Goal: Task Accomplishment & Management: Use online tool/utility

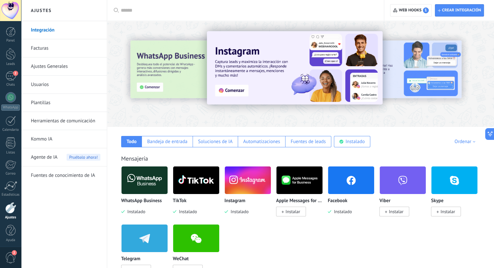
click at [148, 181] on img at bounding box center [144, 180] width 46 height 31
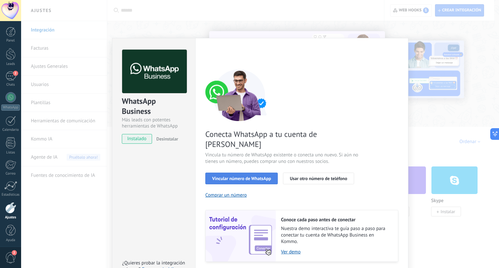
click at [220, 176] on span "Vincular número de WhatsApp" at bounding box center [241, 178] width 59 height 5
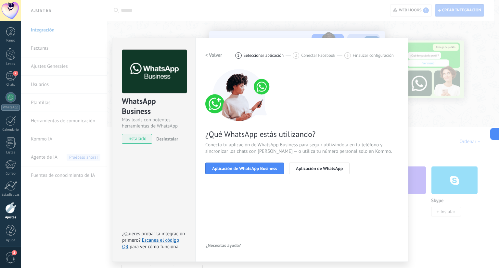
click at [220, 168] on span "Aplicación de WhatsApp Business" at bounding box center [244, 168] width 65 height 5
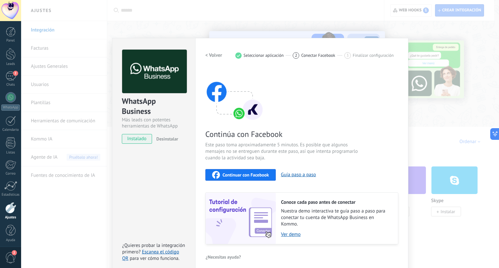
click at [234, 170] on button "Continuar con Facebook" at bounding box center [240, 175] width 70 height 12
